Goal: Task Accomplishment & Management: Use online tool/utility

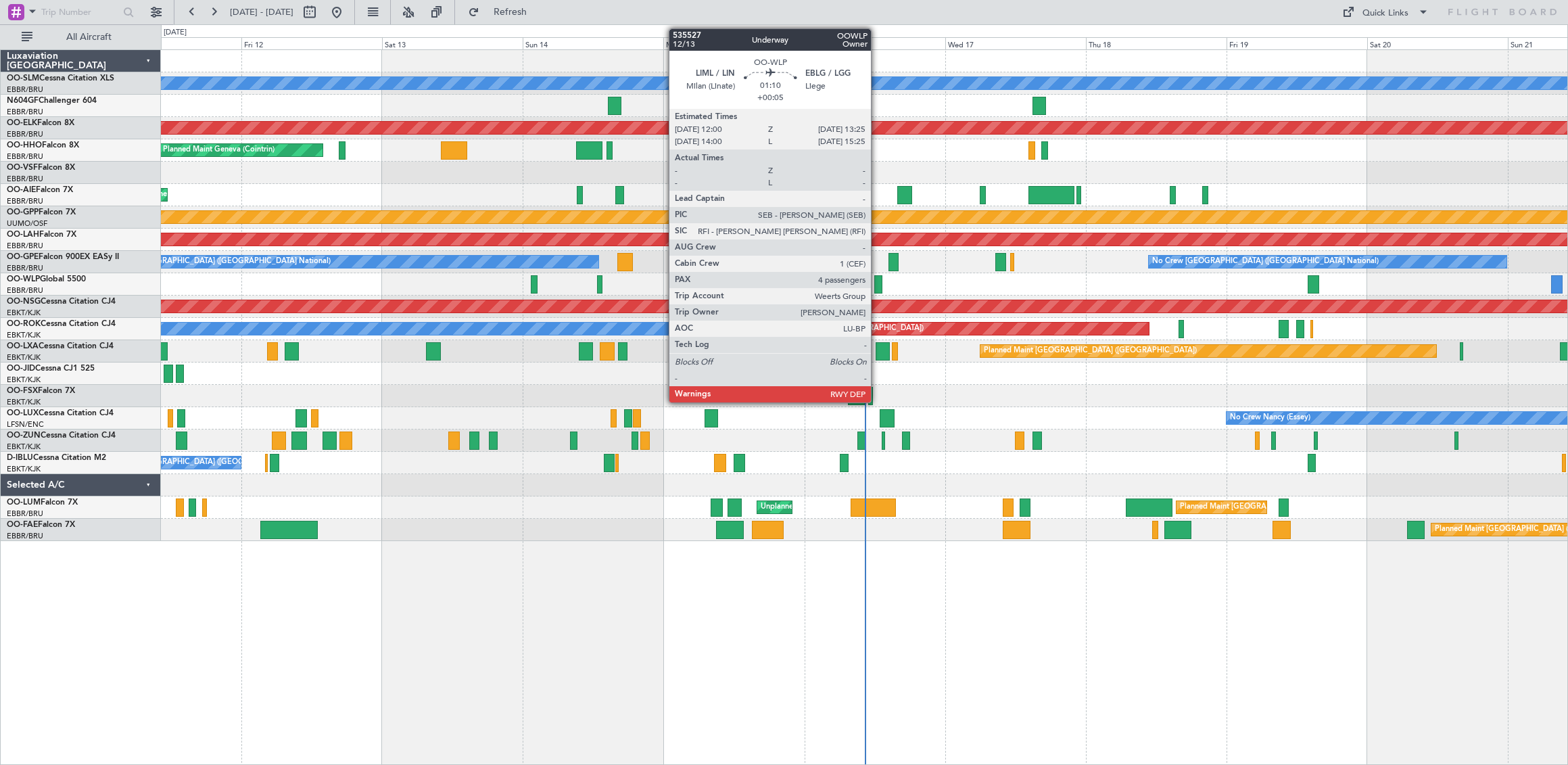
click at [877, 282] on div at bounding box center [879, 284] width 9 height 19
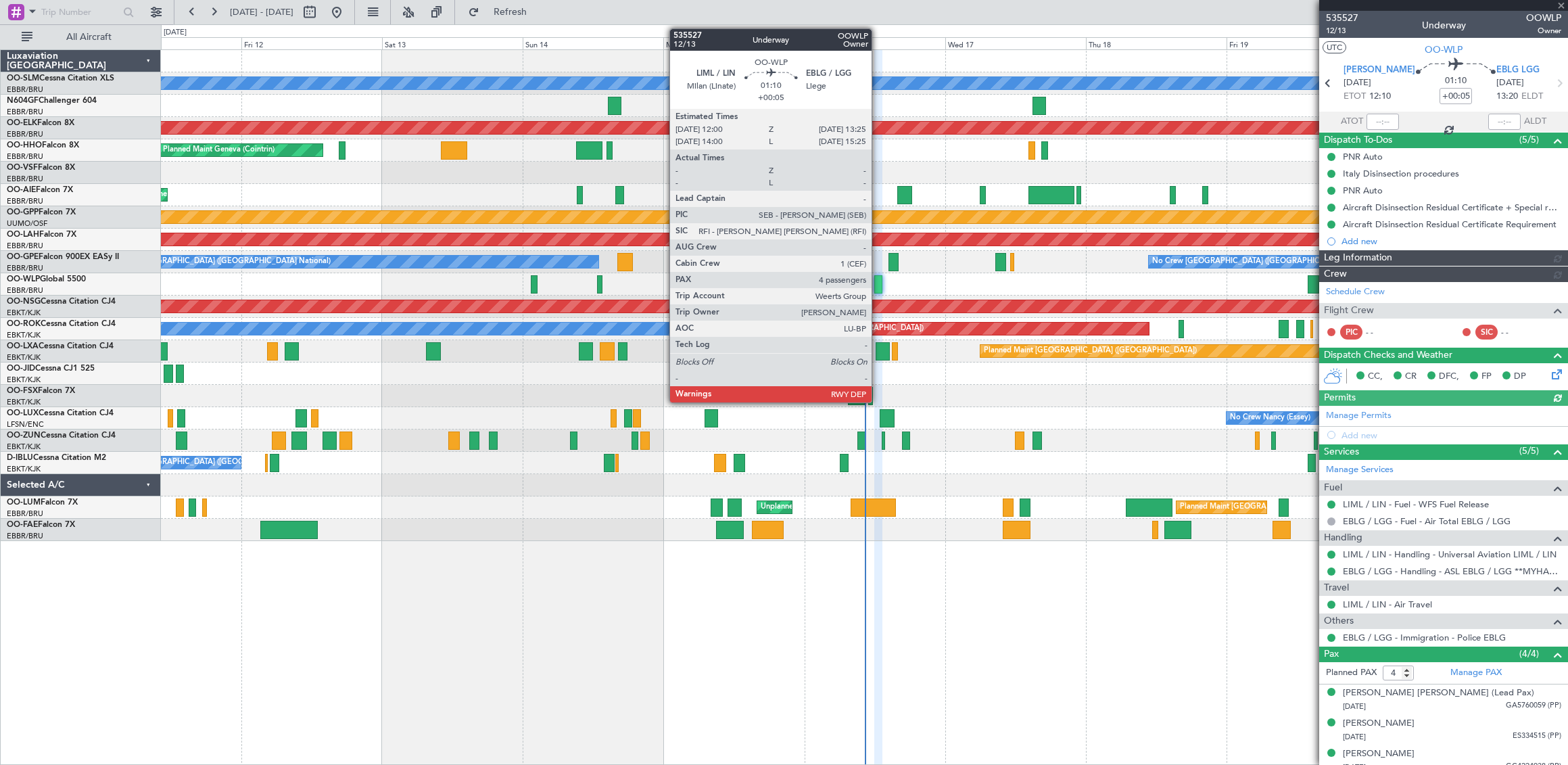
click at [877, 284] on div at bounding box center [879, 284] width 9 height 19
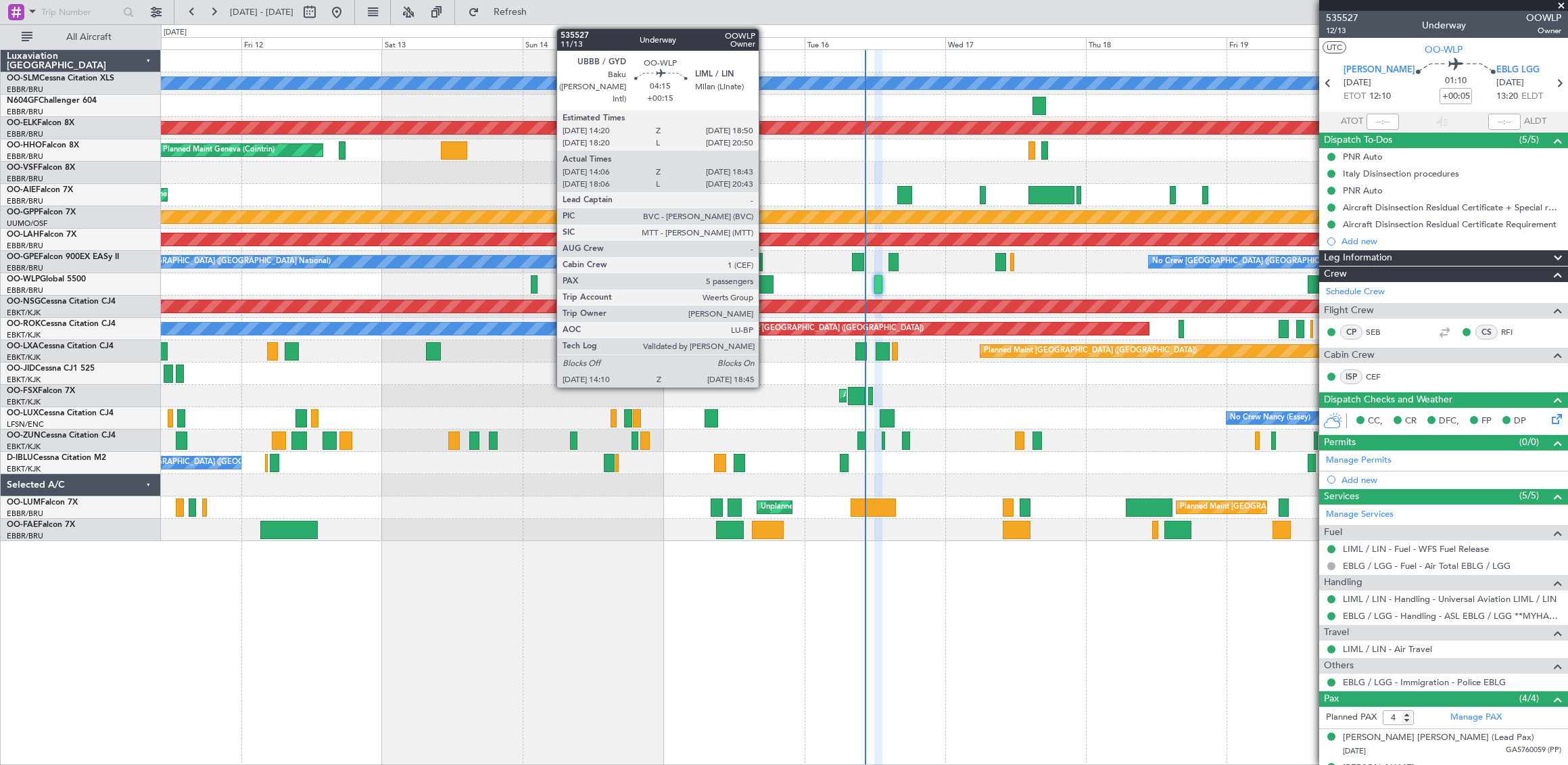
click at [760, 283] on div at bounding box center [759, 284] width 27 height 19
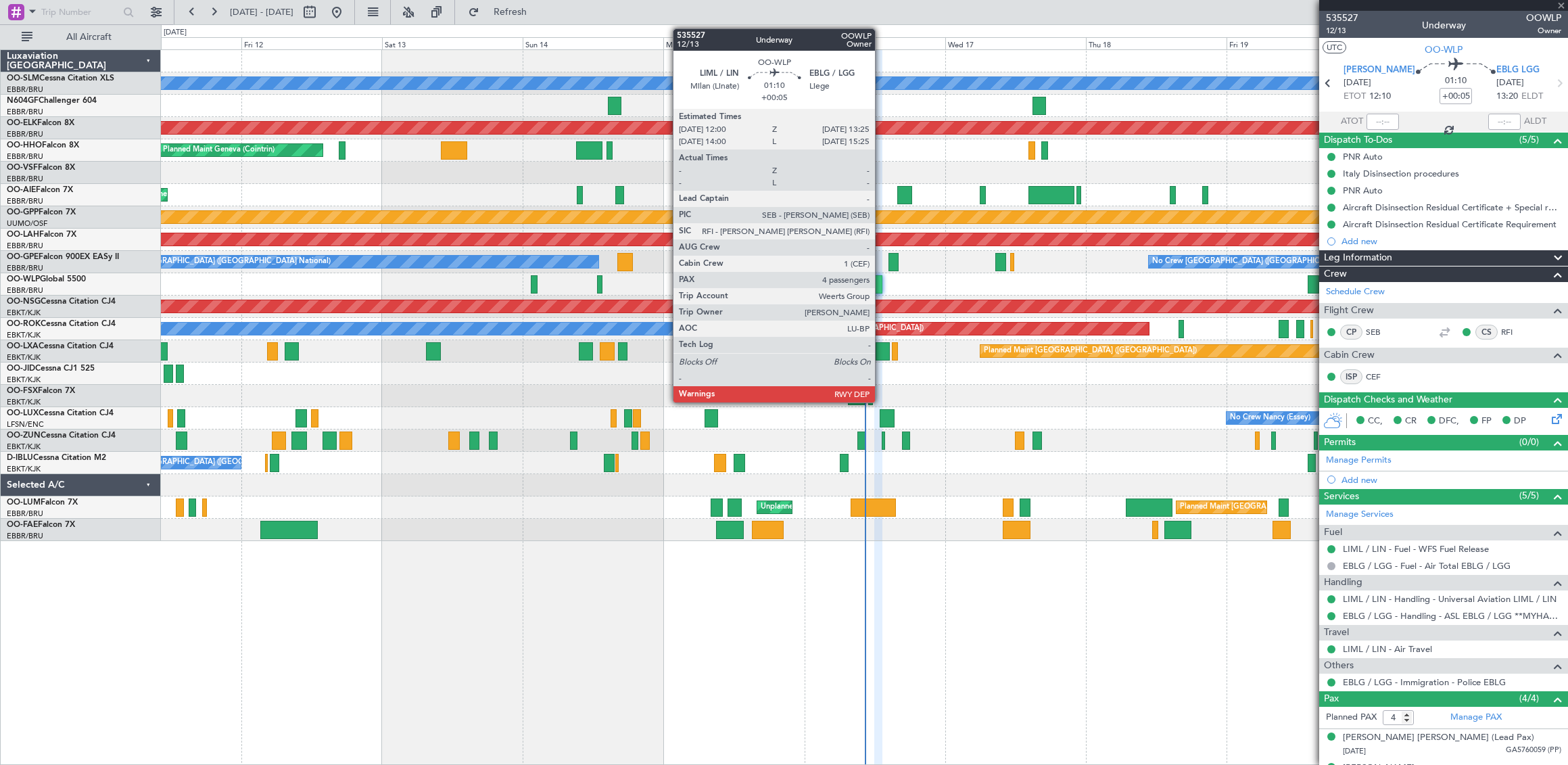
type input "+00:15"
type input "14:16"
type input "18:38"
type input "5"
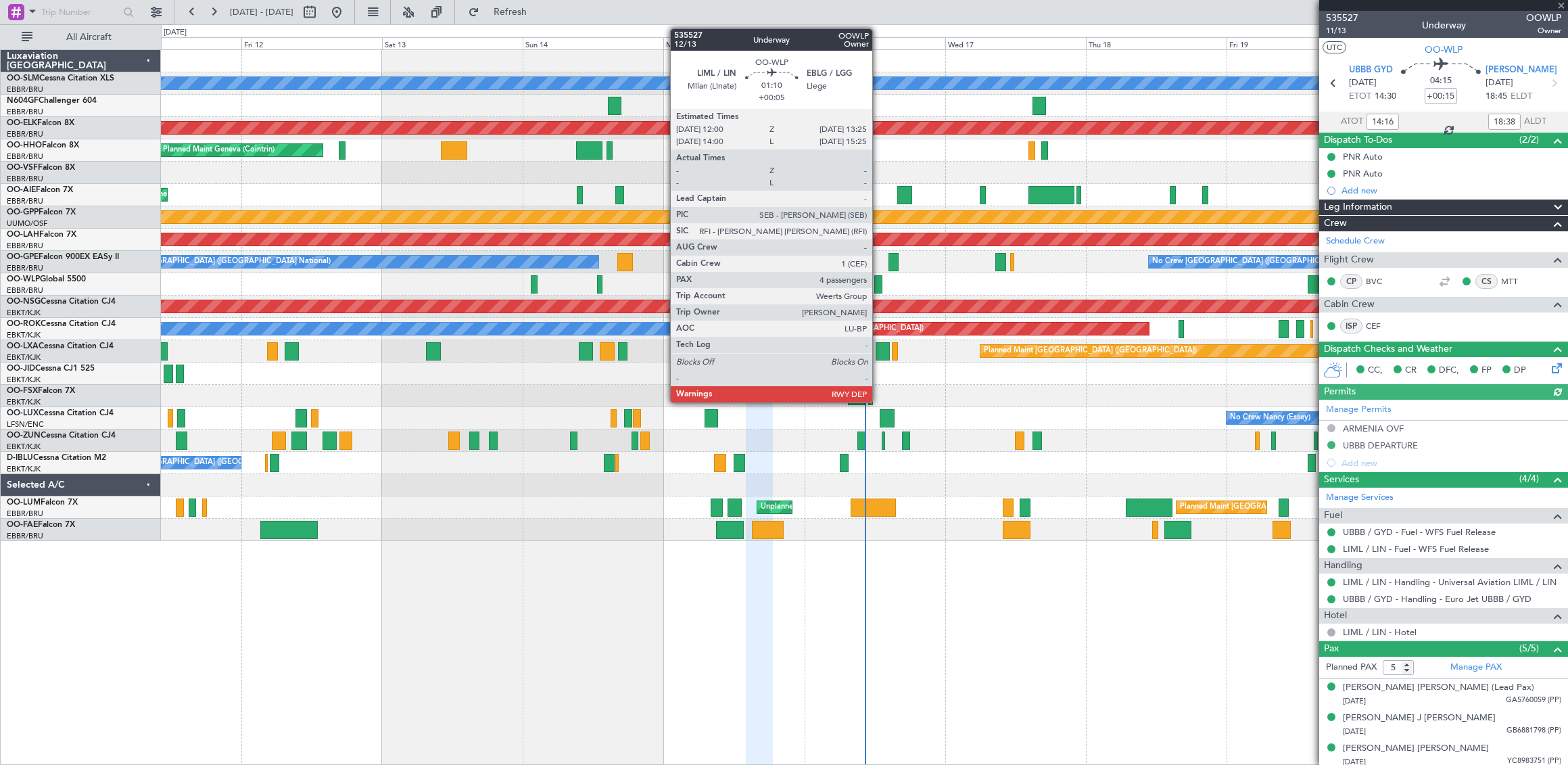
click at [878, 279] on div at bounding box center [879, 284] width 9 height 19
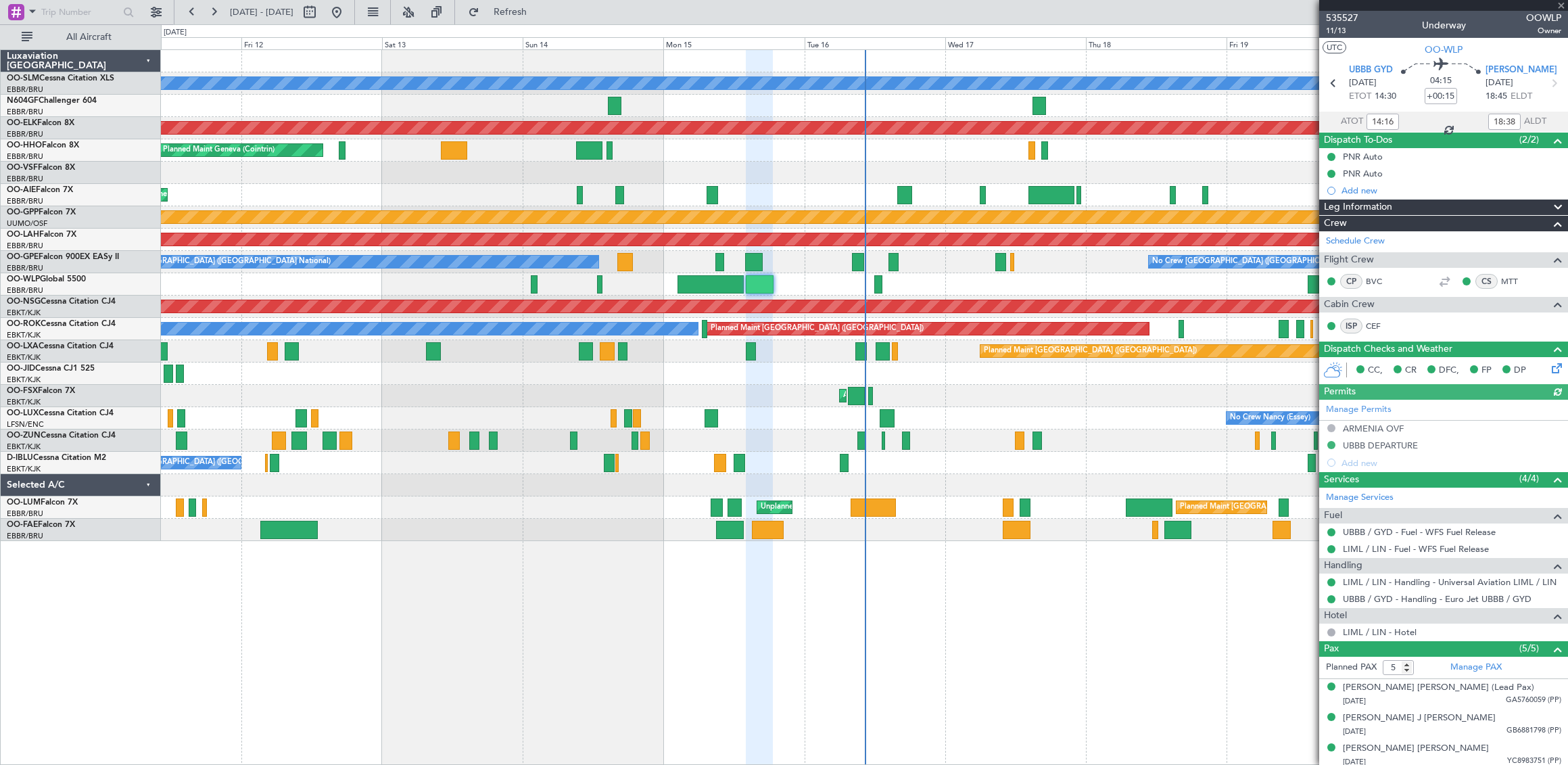
type input "+00:05"
type input "4"
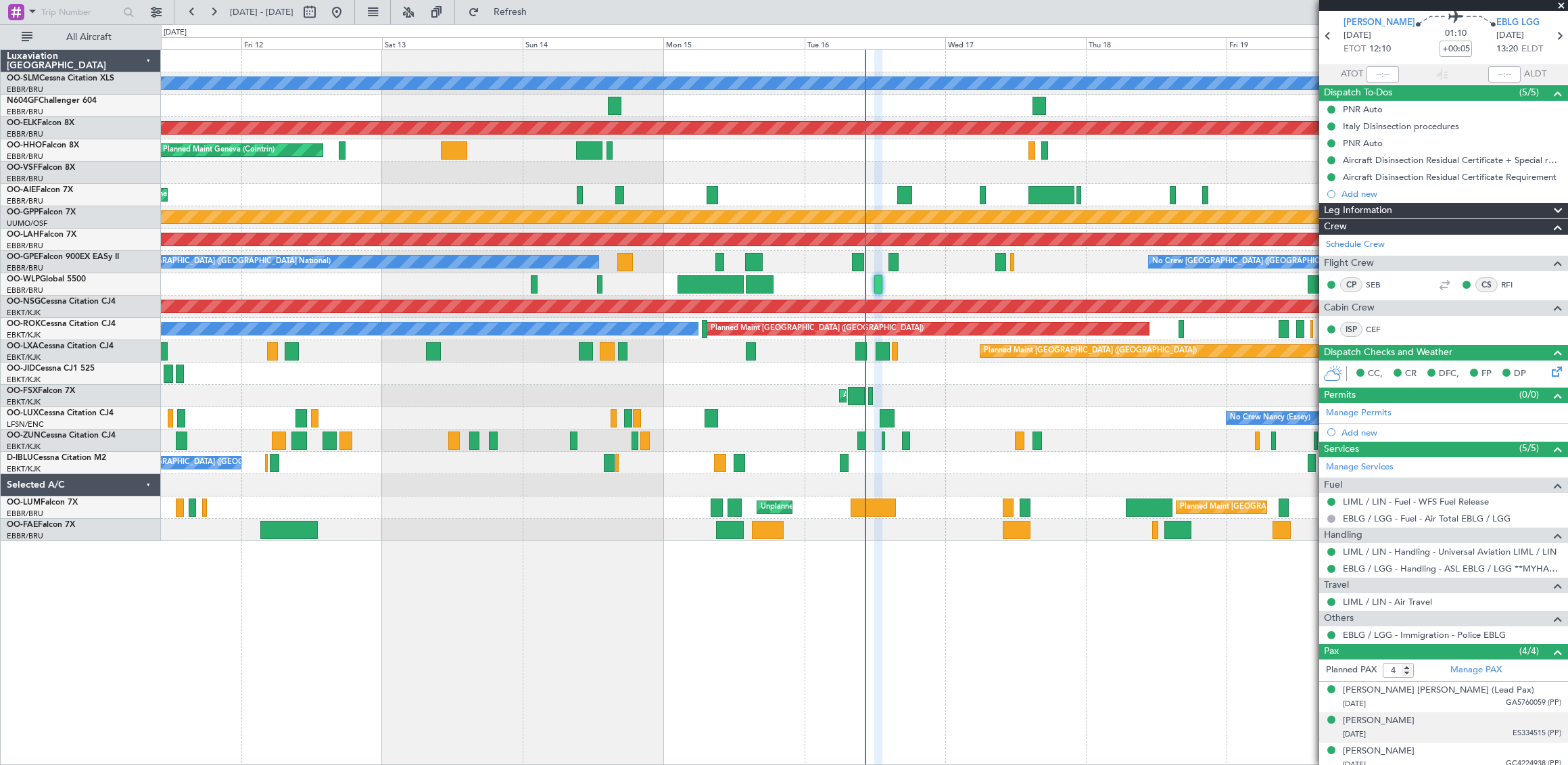
scroll to position [85, 0]
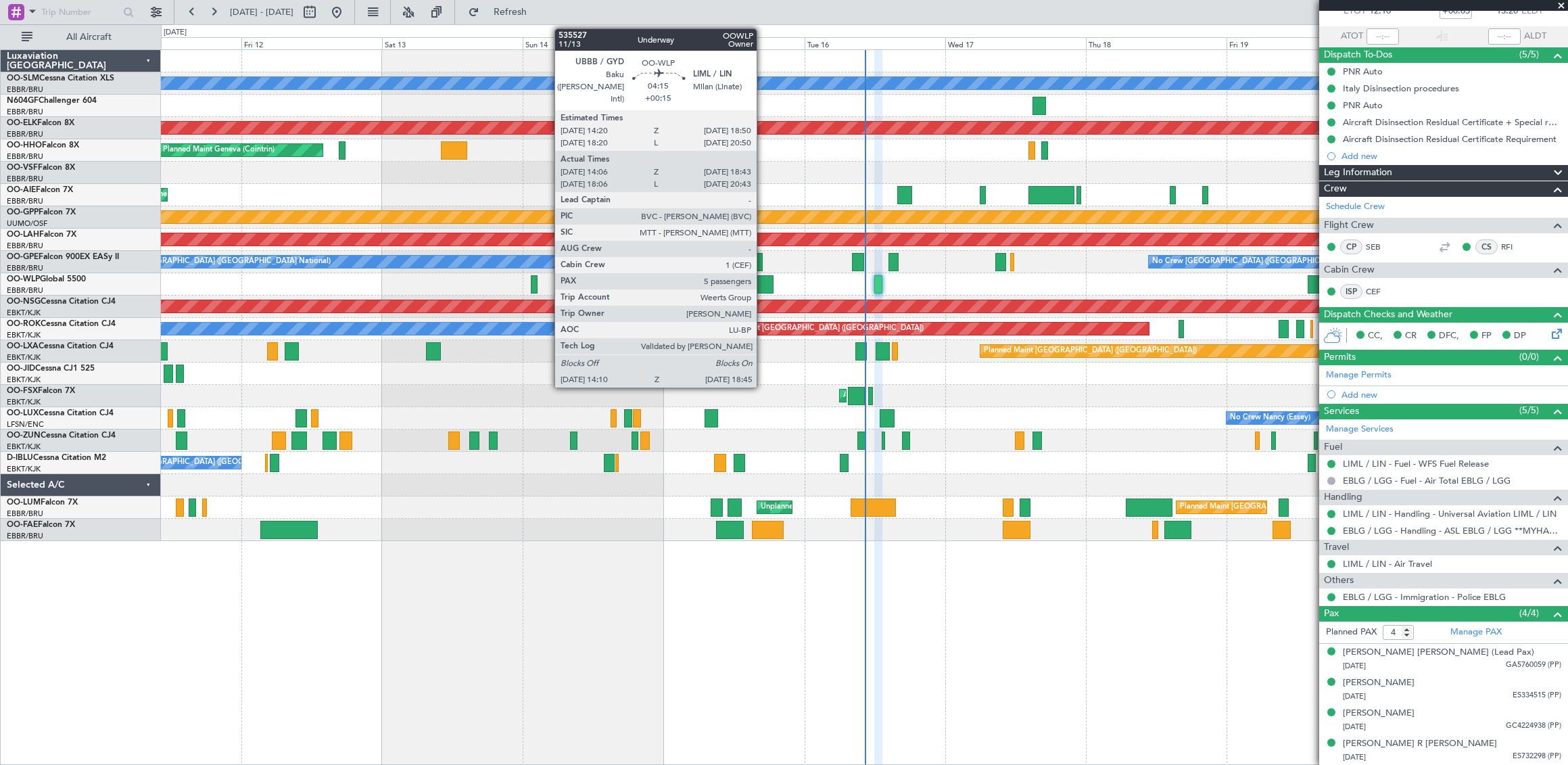
click at [762, 283] on div at bounding box center [759, 284] width 27 height 19
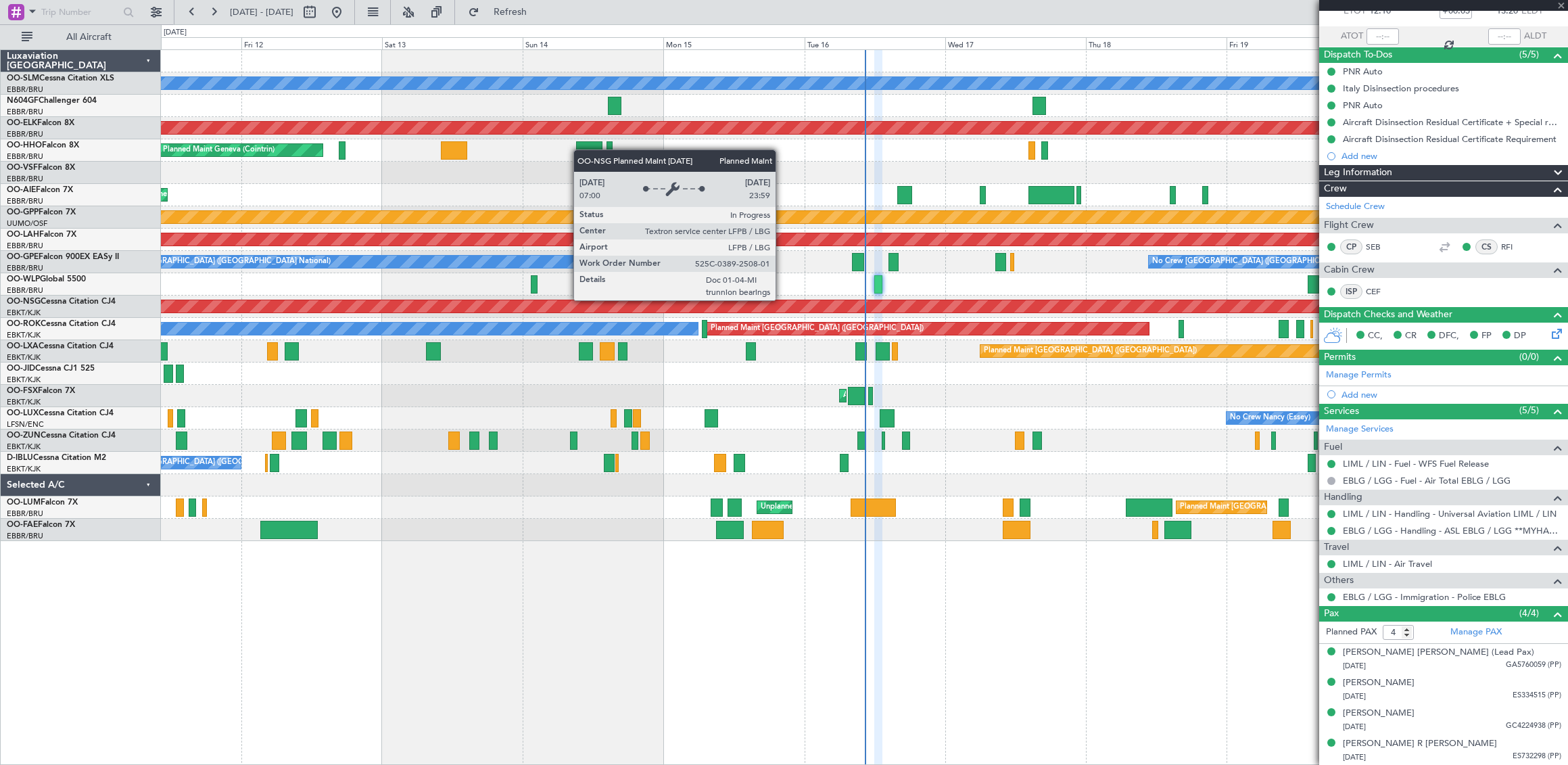
type input "+00:15"
type input "14:16"
type input "18:38"
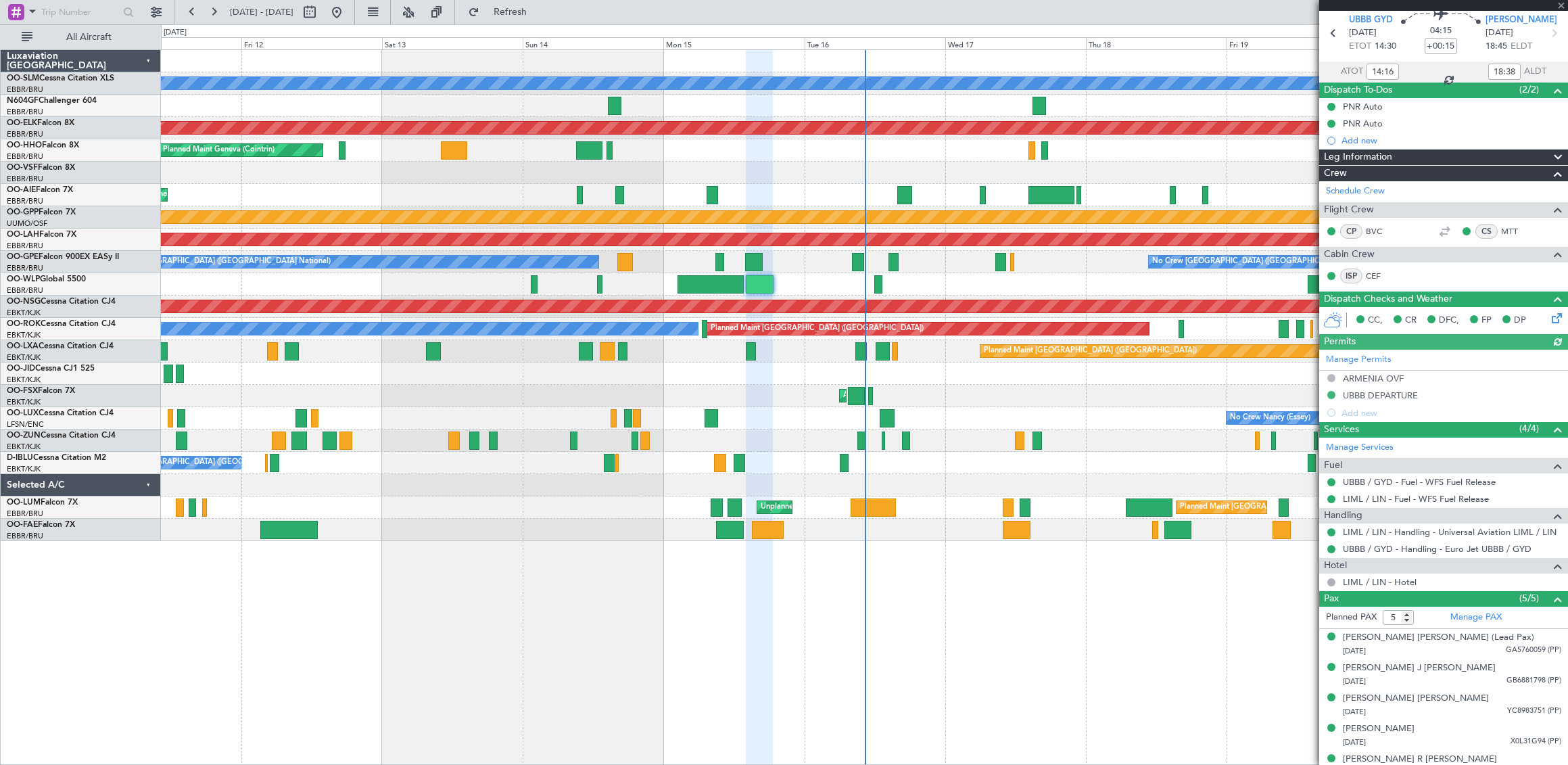
scroll to position [65, 0]
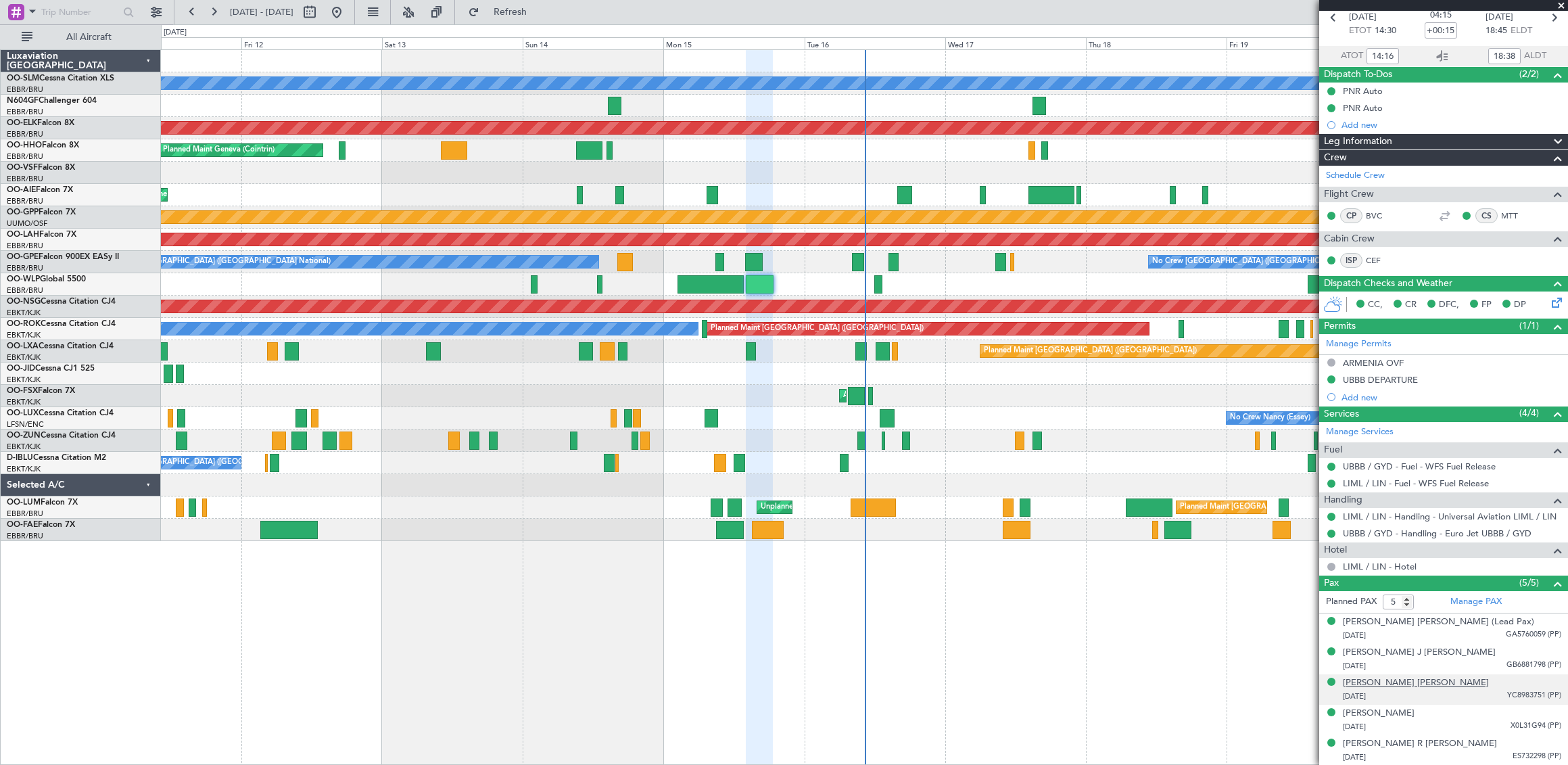
click at [1427, 684] on div "[PERSON_NAME] [PERSON_NAME]" at bounding box center [1415, 683] width 146 height 13
click at [1562, 5] on span at bounding box center [1561, 6] width 13 height 12
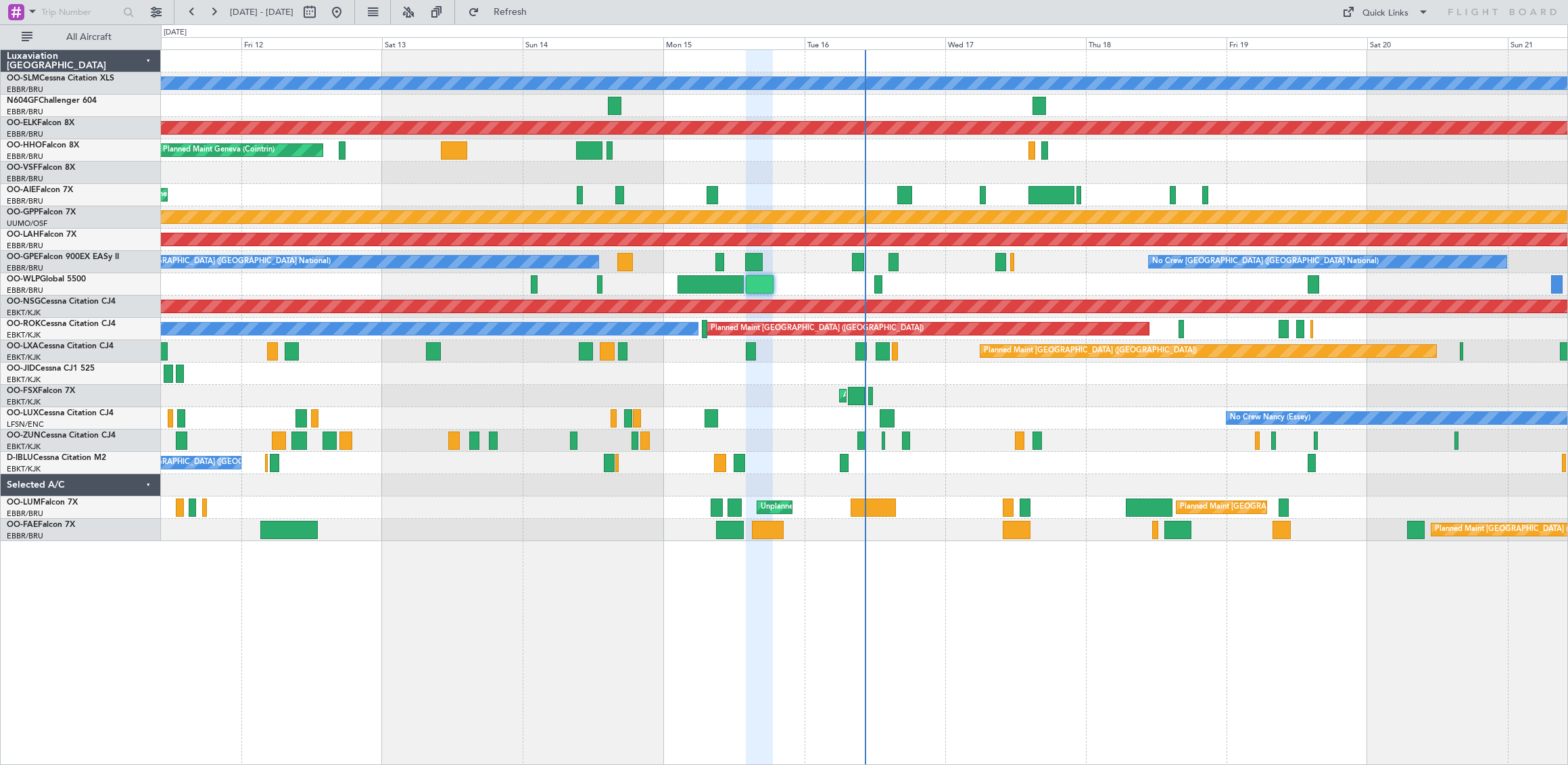
type input "0"
